Goal: Transaction & Acquisition: Purchase product/service

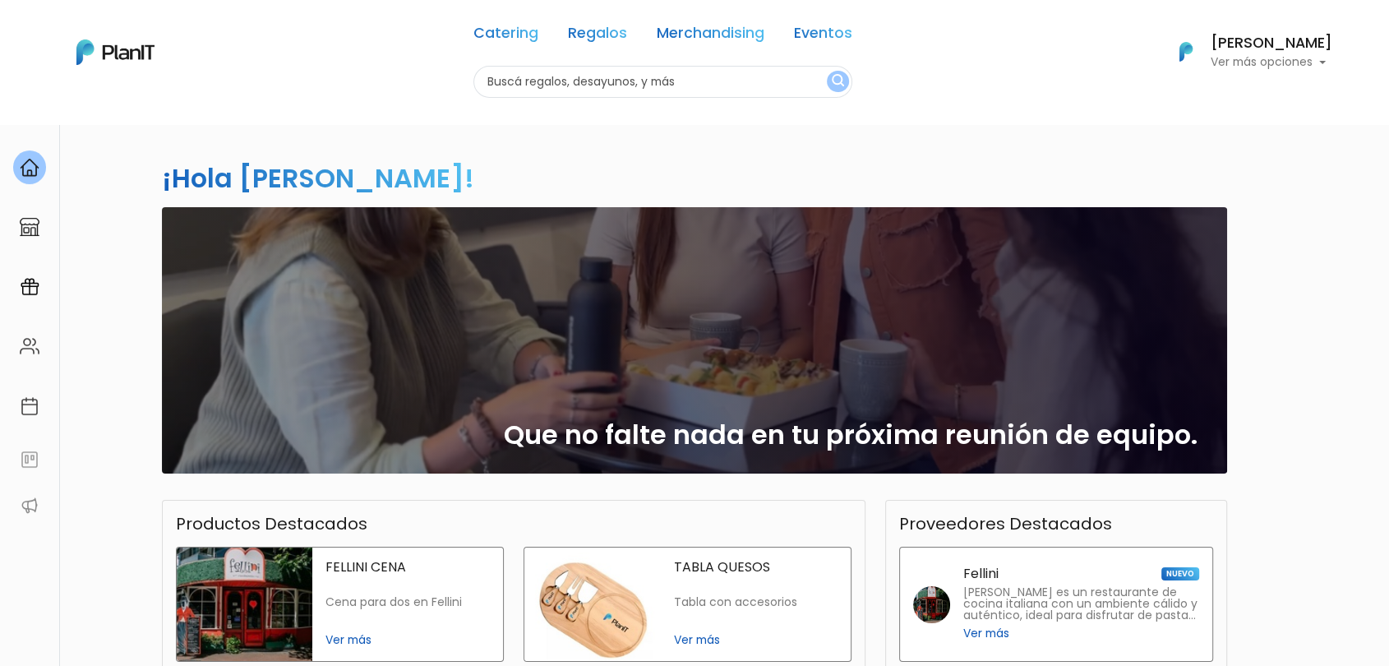
click at [602, 88] on input "text" at bounding box center [662, 82] width 379 height 32
type input "juany"
click at [827, 71] on button "submit" at bounding box center [838, 81] width 22 height 21
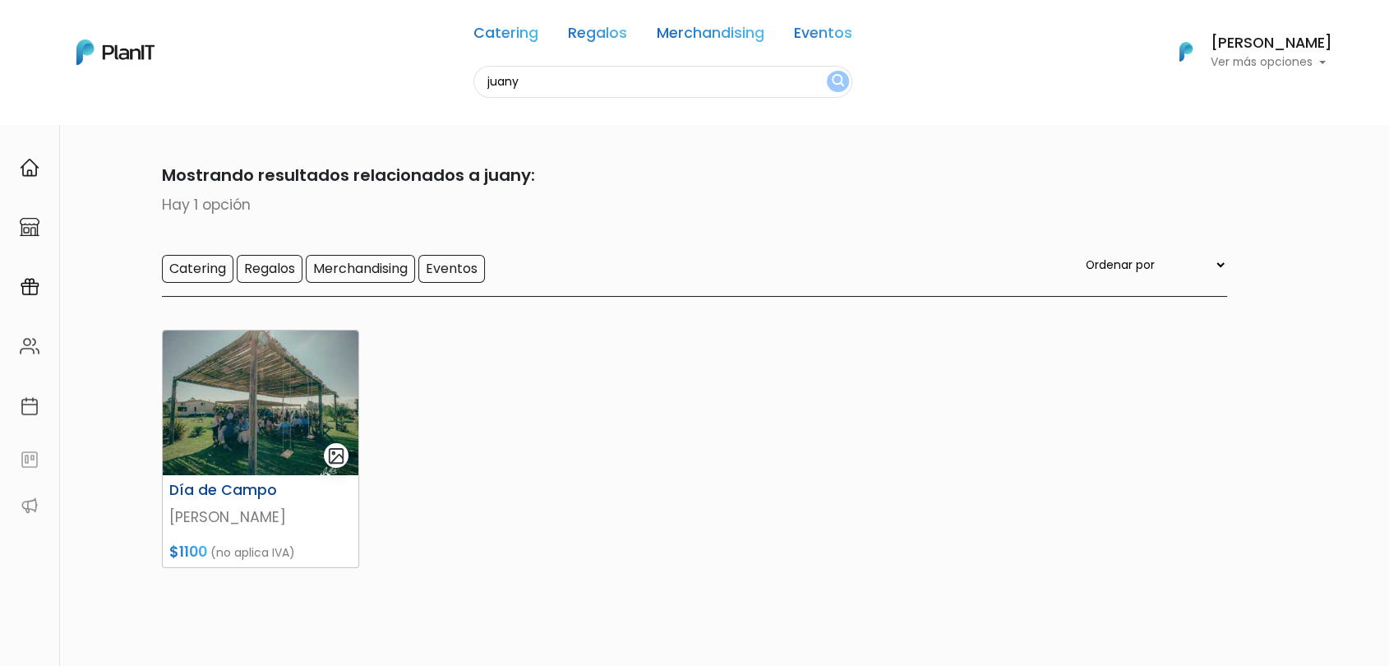
click at [321, 436] on img at bounding box center [261, 402] width 196 height 145
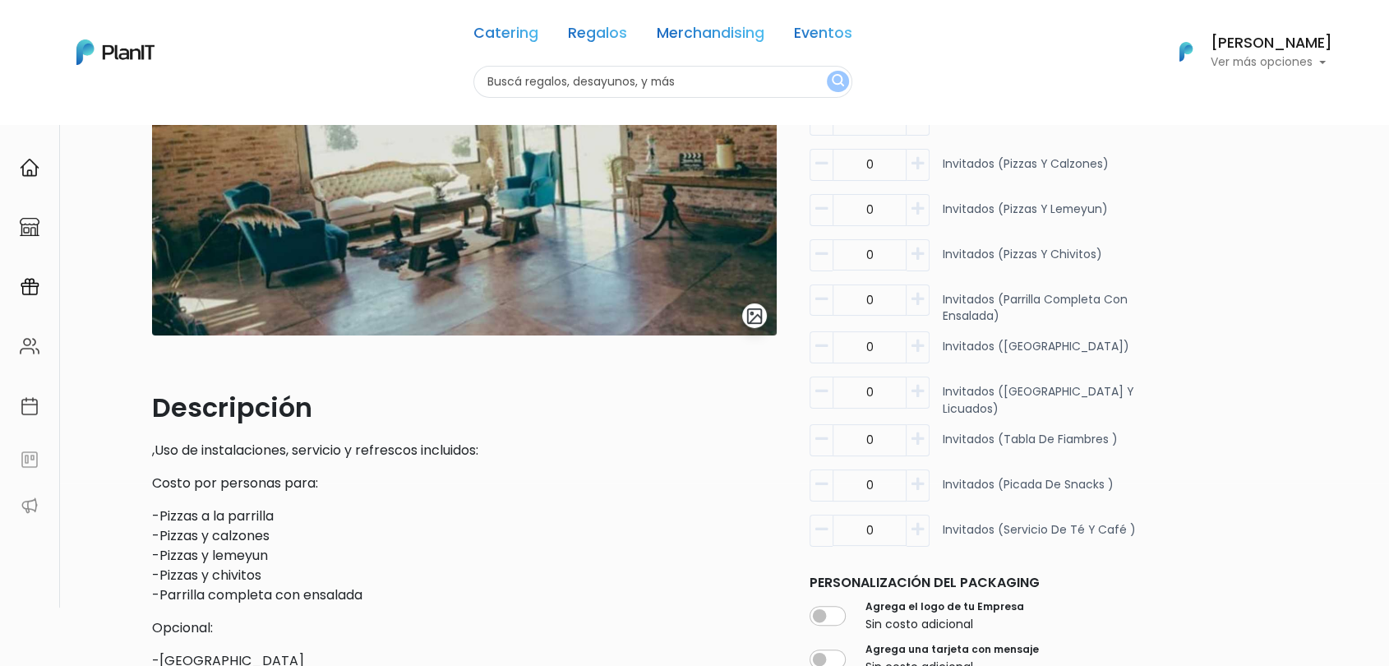
scroll to position [91, 0]
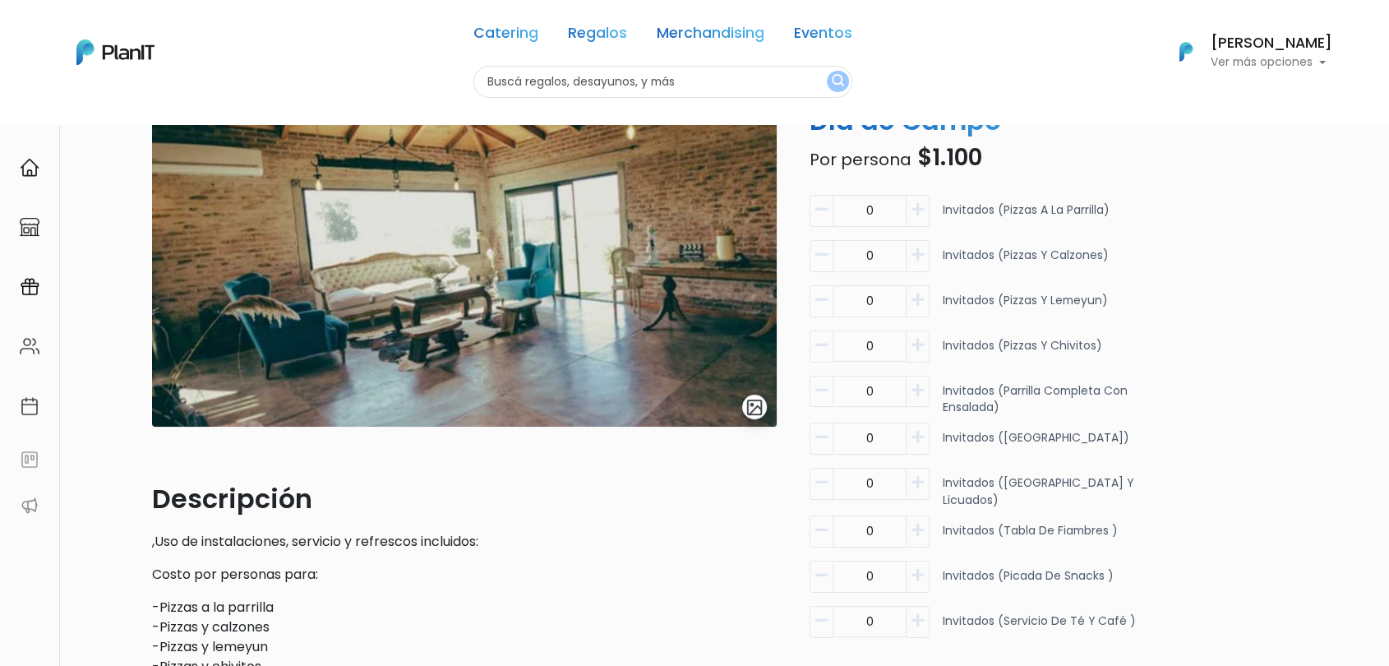
click at [754, 400] on img "submit" at bounding box center [754, 407] width 19 height 19
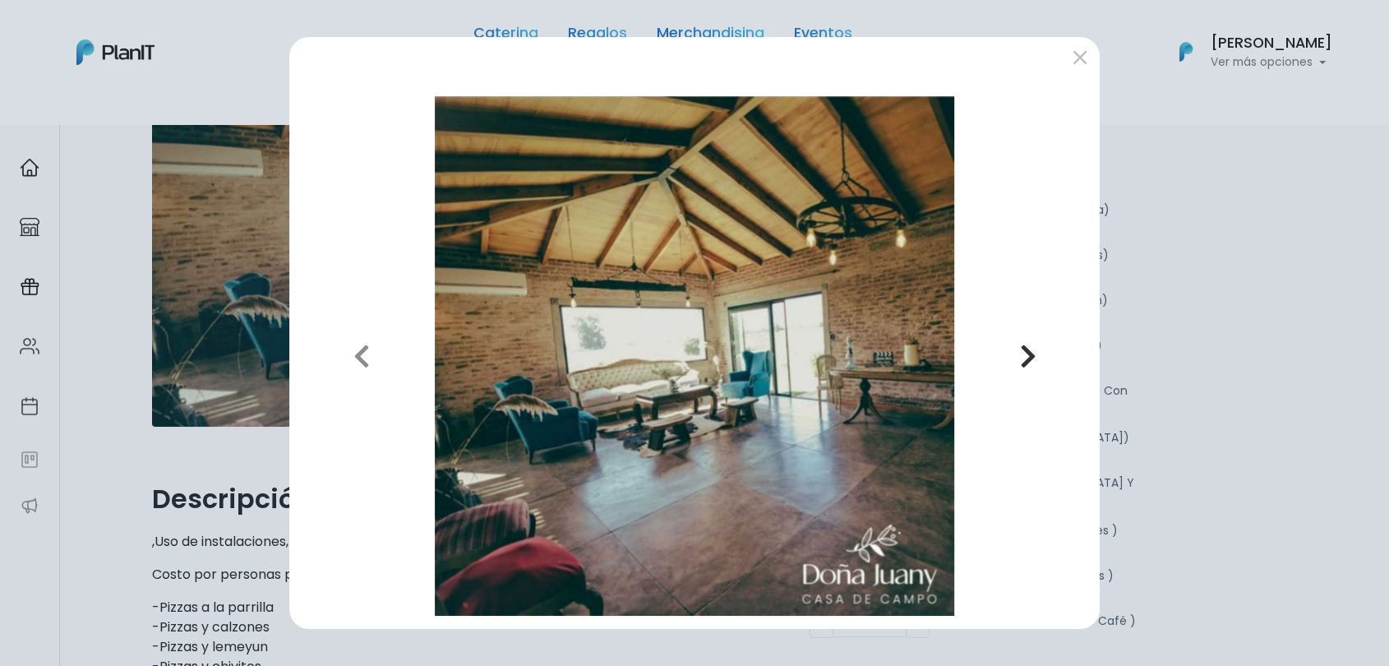
drag, startPoint x: 1001, startPoint y: 345, endPoint x: 1009, endPoint y: 351, distance: 10.0
click at [1001, 346] on button "Next" at bounding box center [1028, 355] width 118 height 519
click at [1010, 352] on button "Next" at bounding box center [1028, 355] width 118 height 519
click at [1011, 352] on button "Next" at bounding box center [1028, 355] width 118 height 519
click at [1017, 354] on button "Next" at bounding box center [1028, 355] width 118 height 519
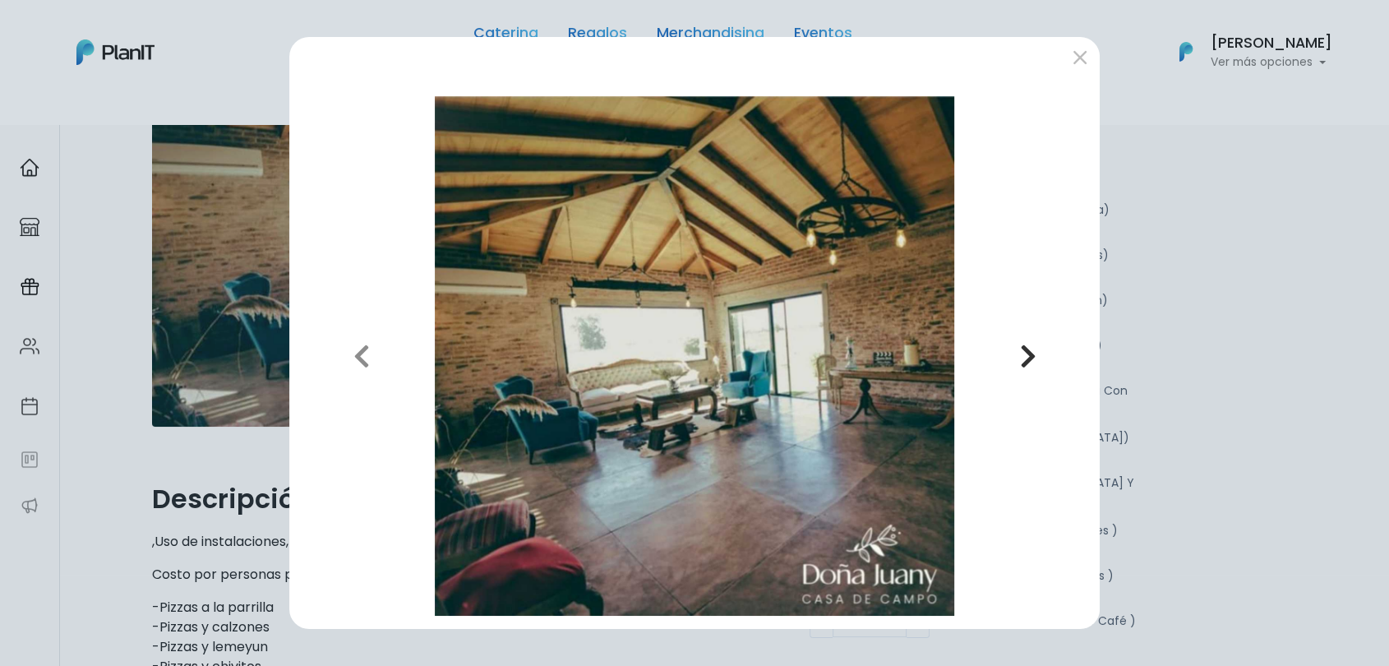
click at [1037, 358] on button "Next" at bounding box center [1028, 355] width 118 height 519
click at [287, 459] on div "Previous Next" at bounding box center [694, 333] width 1389 height 666
